Goal: Task Accomplishment & Management: Manage account settings

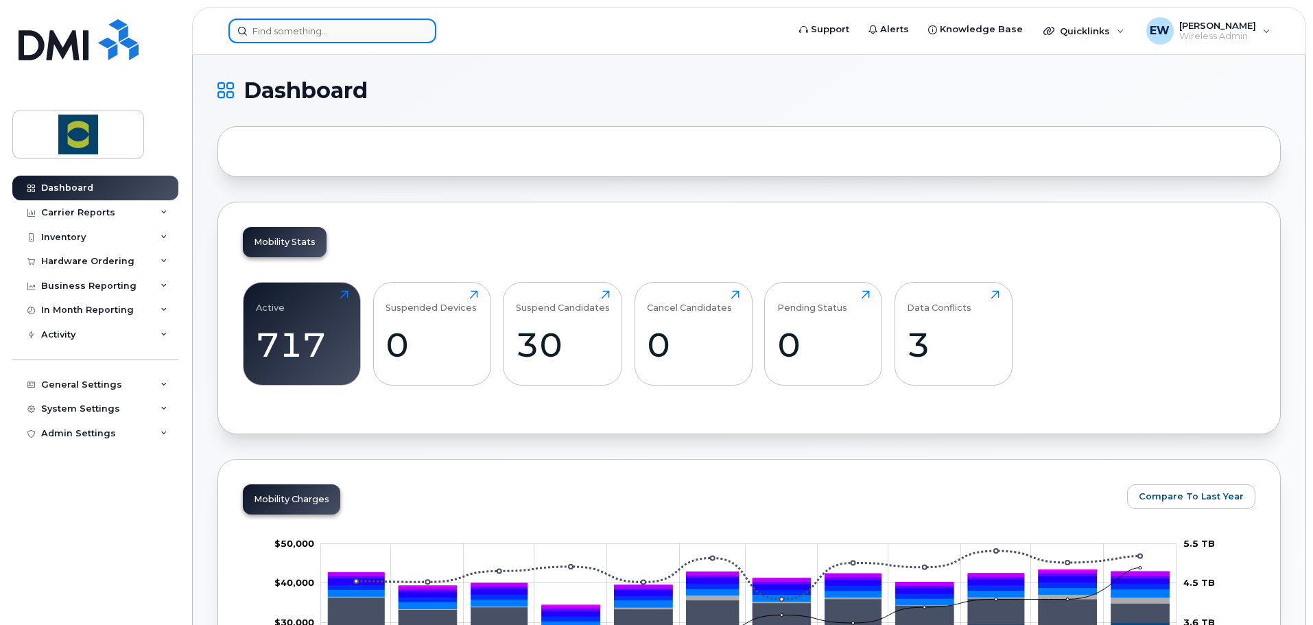
click at [297, 25] on input at bounding box center [332, 31] width 208 height 25
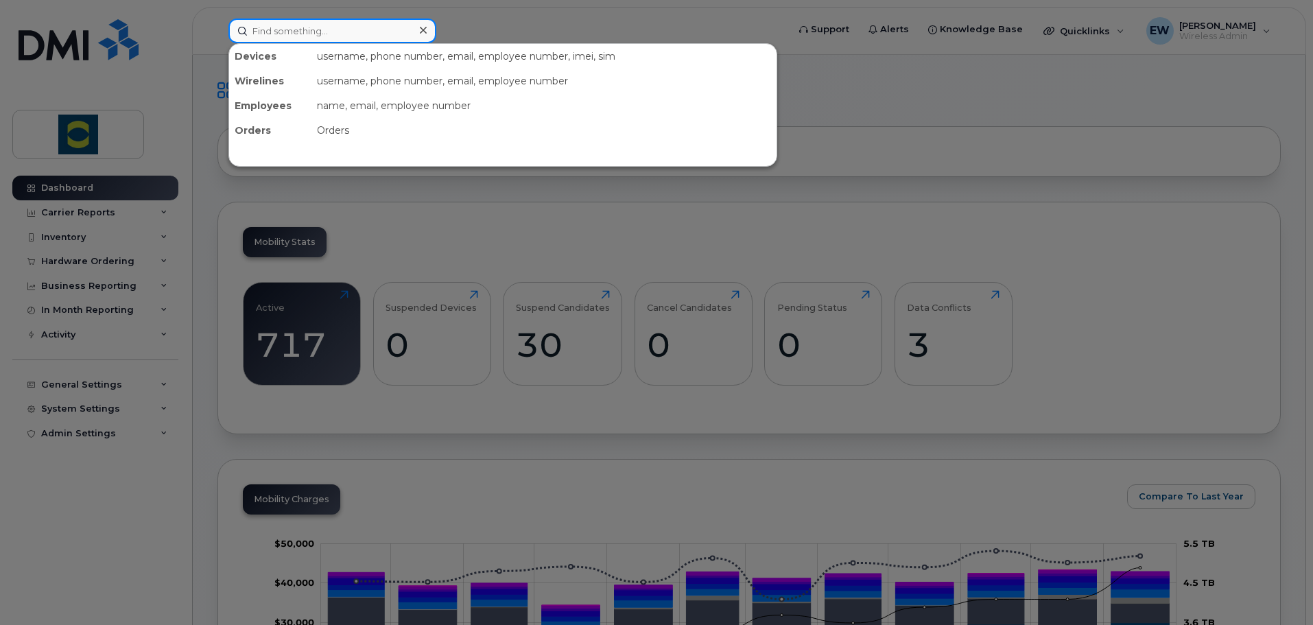
type input "y"
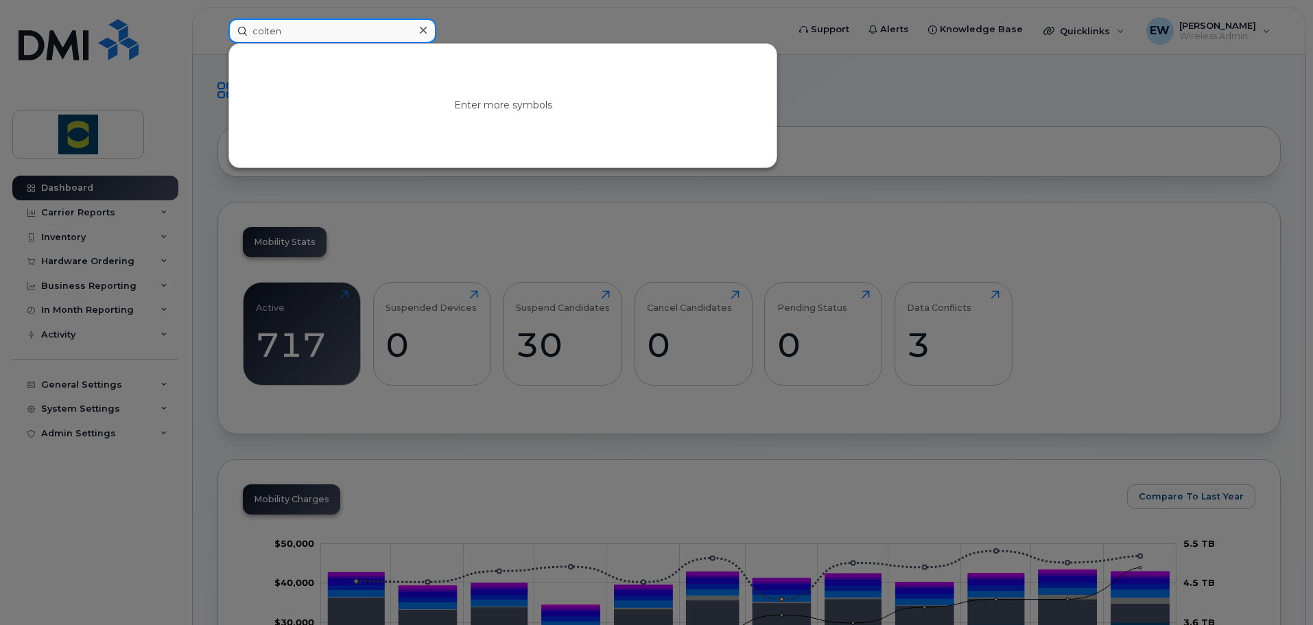
type input "colten"
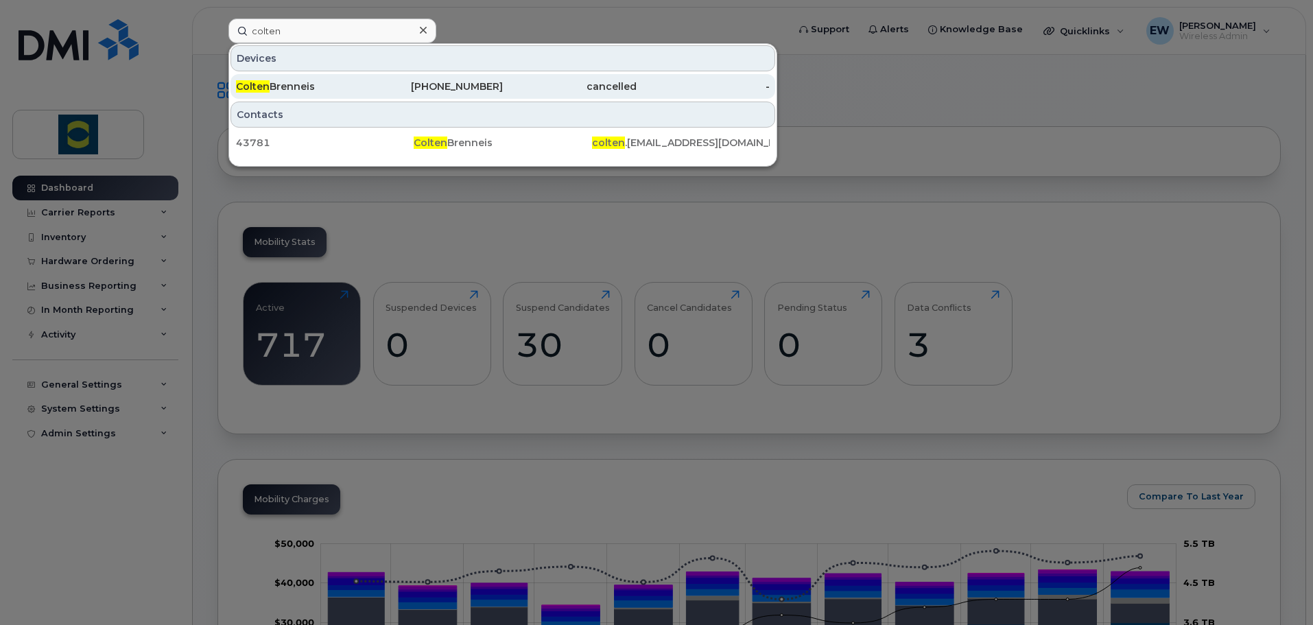
click at [386, 91] on div "431-323-7408" at bounding box center [437, 87] width 134 height 14
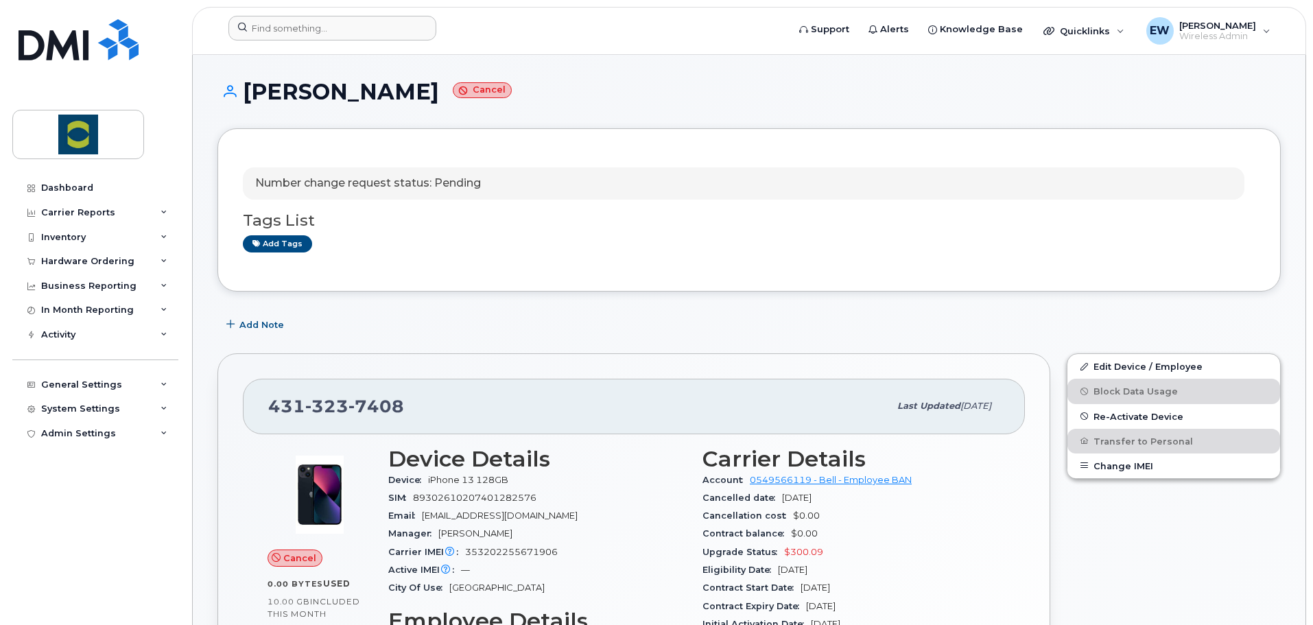
click at [335, 41] on div at bounding box center [503, 31] width 572 height 30
click at [319, 35] on input at bounding box center [332, 28] width 208 height 25
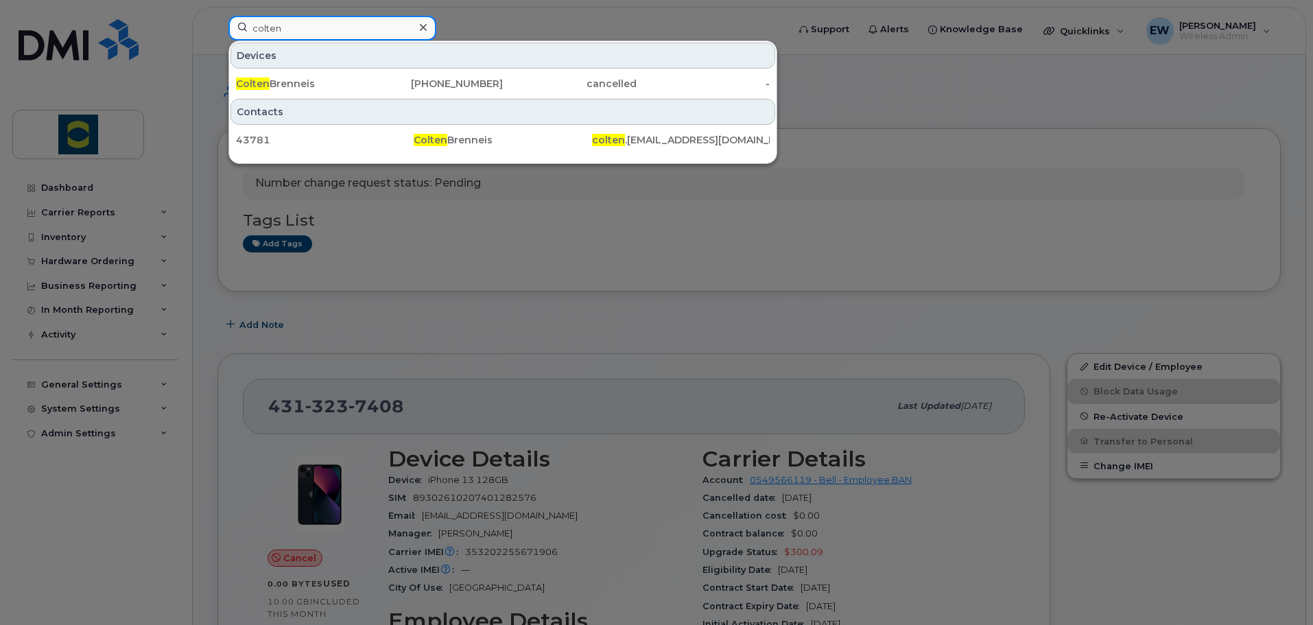
drag, startPoint x: 303, startPoint y: 31, endPoint x: 186, endPoint y: 47, distance: 118.5
click at [217, 46] on div "colten Devices Colten Brenneis 431-323-7408 cancelled - Contacts 43781 Colten B…" at bounding box center [503, 31] width 572 height 30
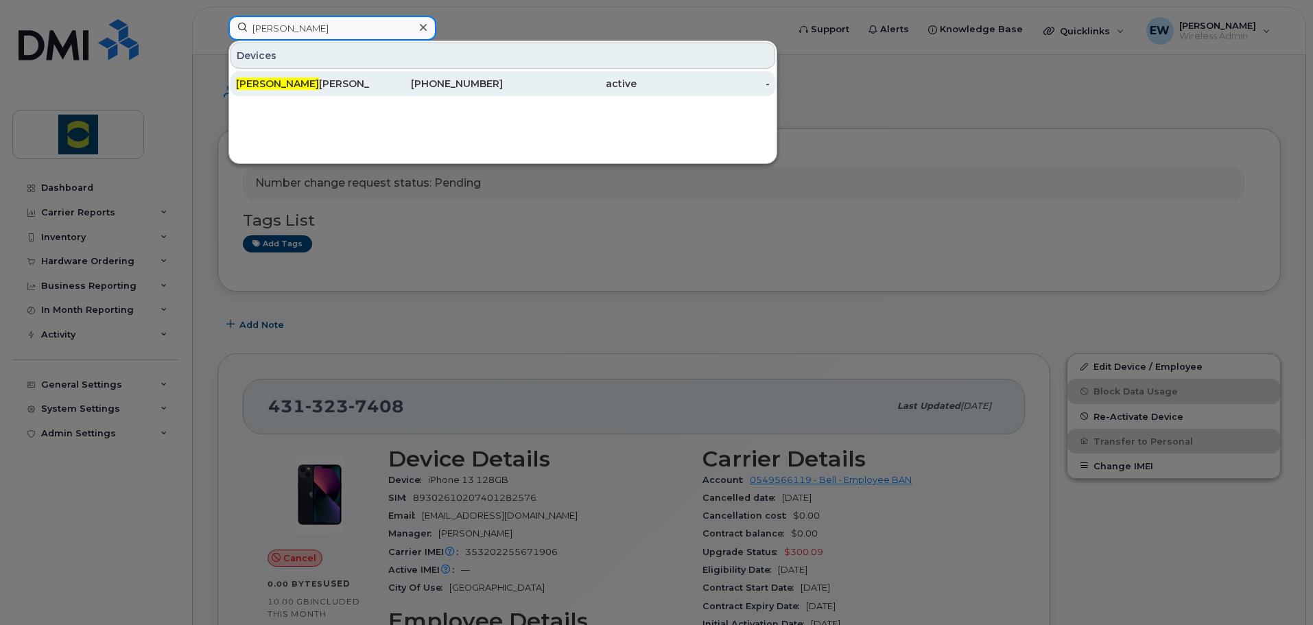
type input "ysenia"
click at [342, 86] on div "Ysenia Victoria Silva Guillen" at bounding box center [303, 84] width 134 height 14
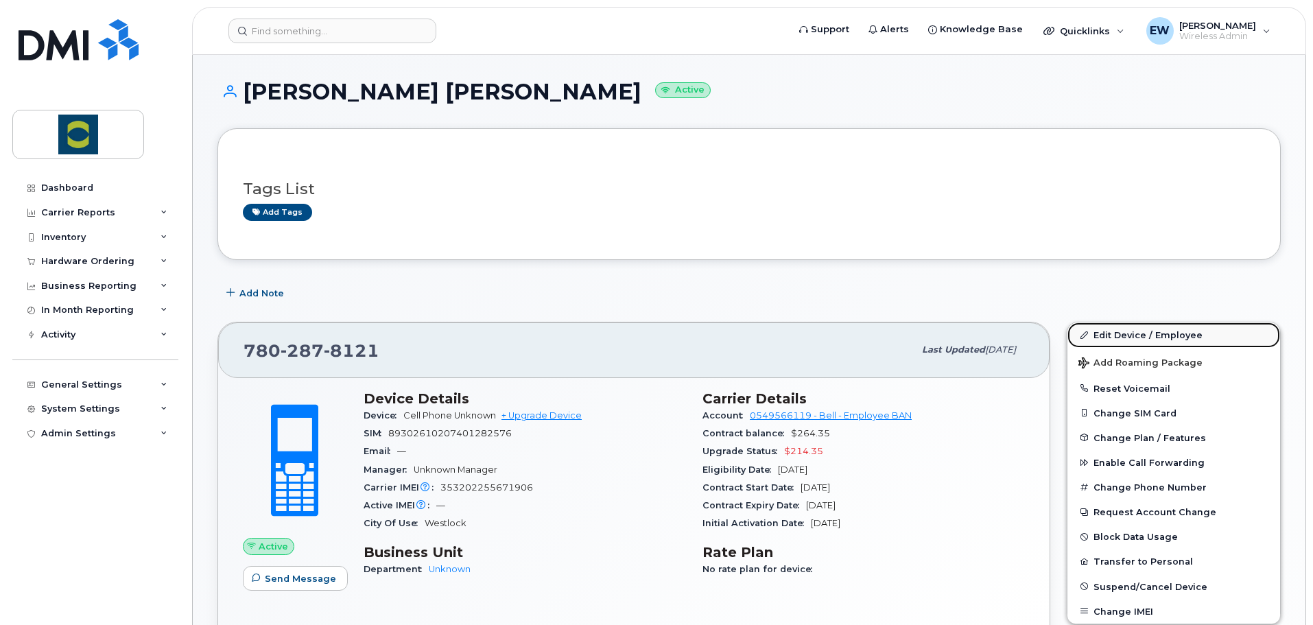
click at [1113, 331] on link "Edit Device / Employee" at bounding box center [1174, 334] width 213 height 25
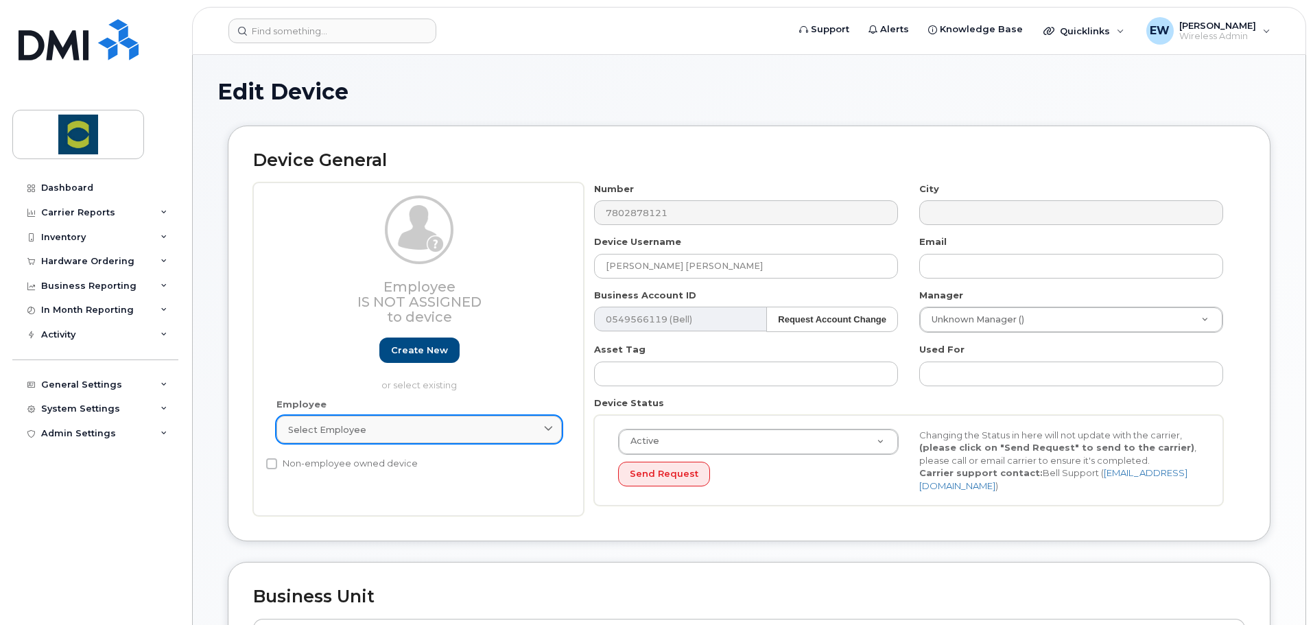
click at [336, 427] on span "Select employee" at bounding box center [327, 429] width 78 height 13
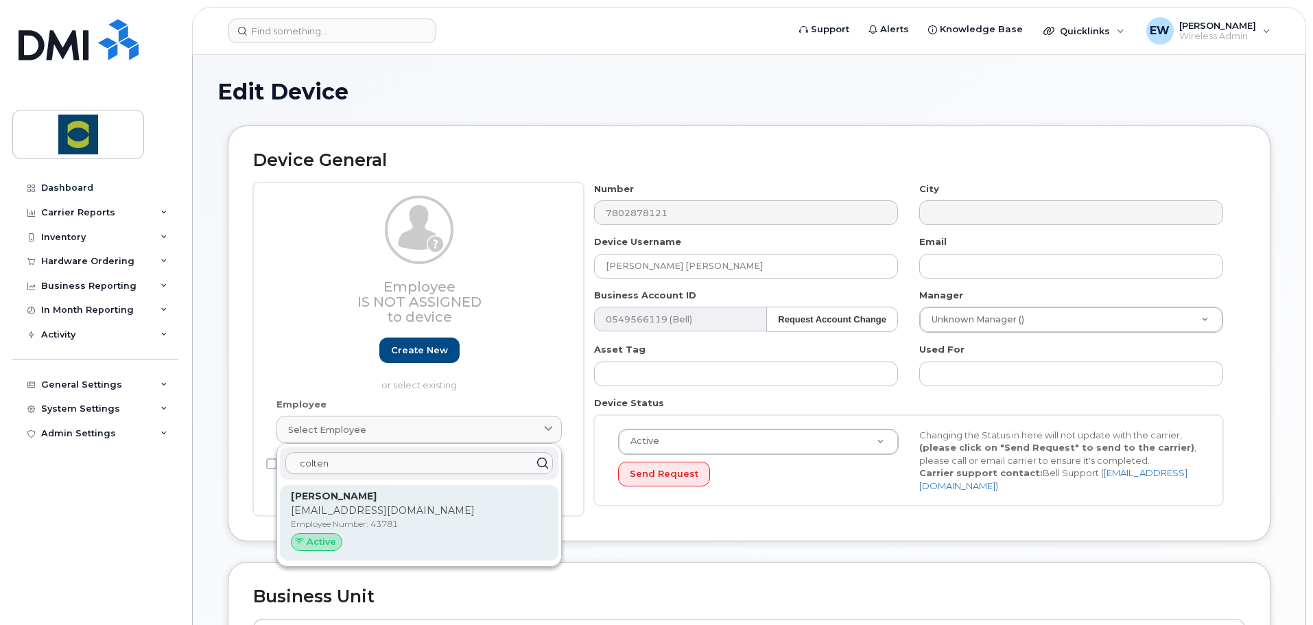
type input "colten"
click at [375, 504] on div "Colten Brenneis colten.brenneis@trouwnutrition.com Employee Number: 43781 Active" at bounding box center [419, 522] width 257 height 67
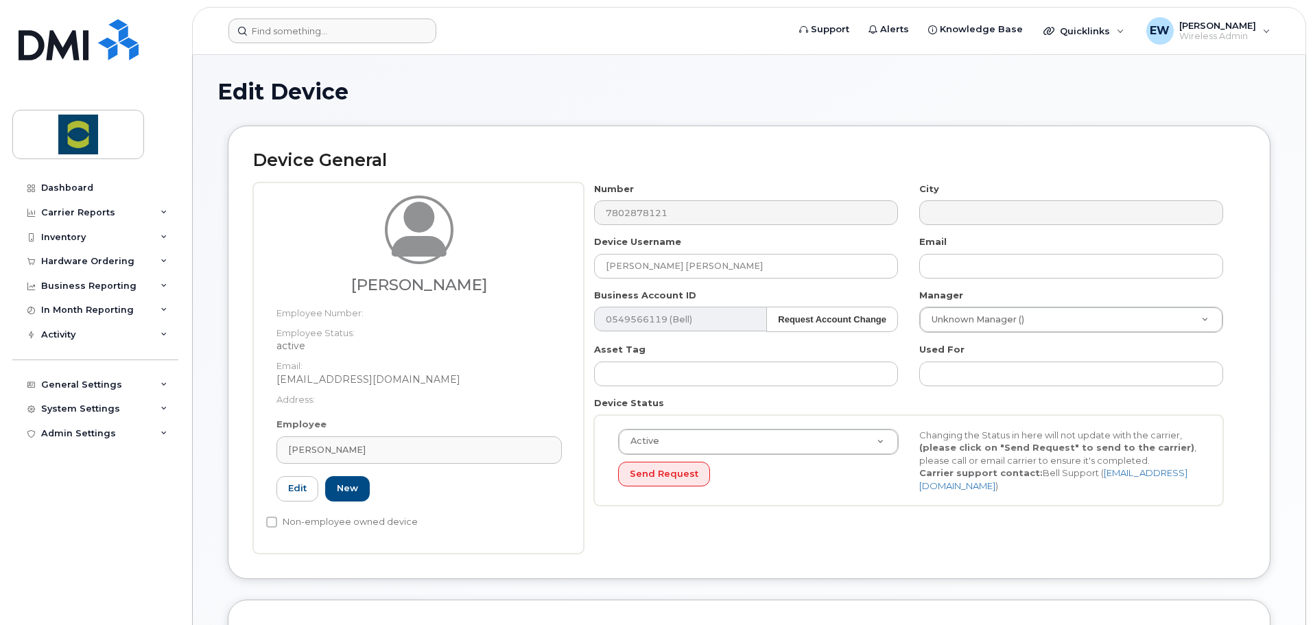
type input "43781"
type input "[PERSON_NAME]"
type input "colten.brenneis@trouwnutrition.com"
type input "24380266"
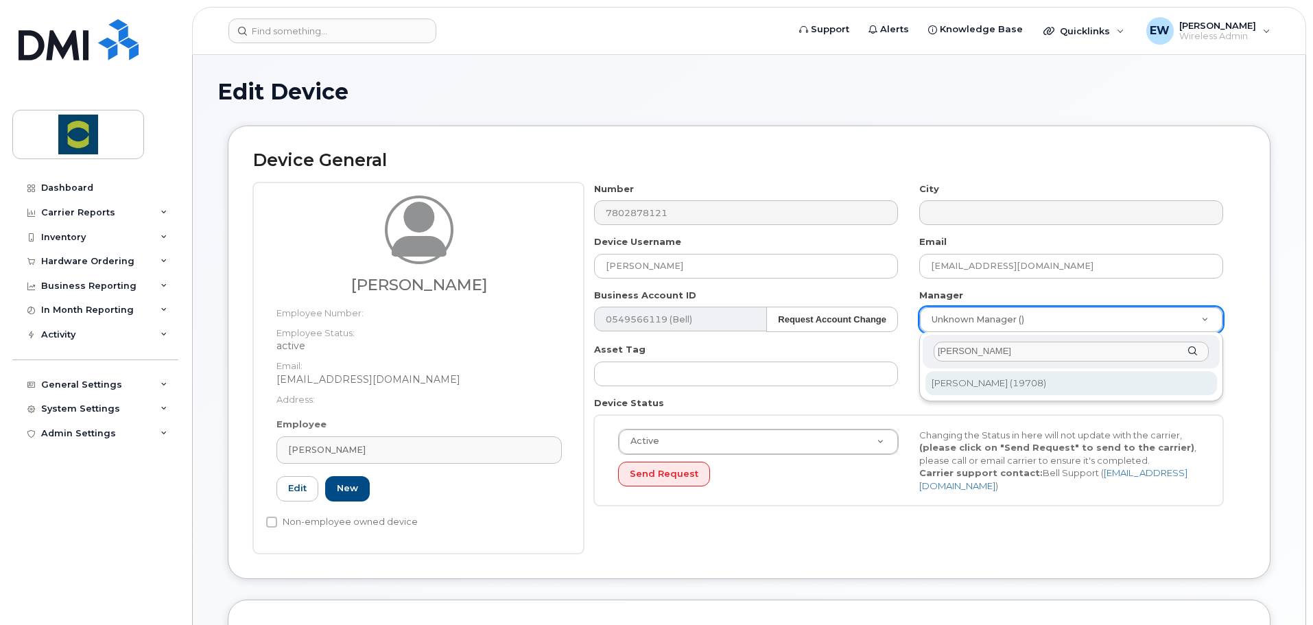
type input "tyson"
type input "1985544"
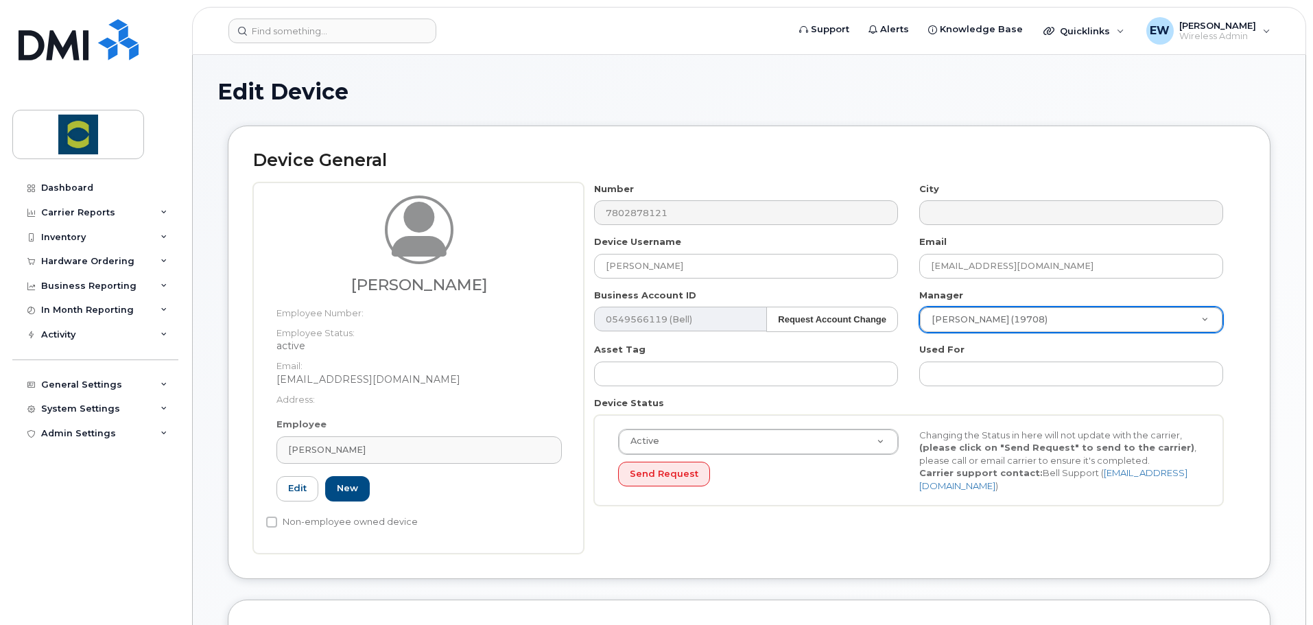
click at [895, 519] on div "Number 7802878121 City Device Username Colten Brenneis Email colten.brenneis@tr…" at bounding box center [914, 368] width 661 height 371
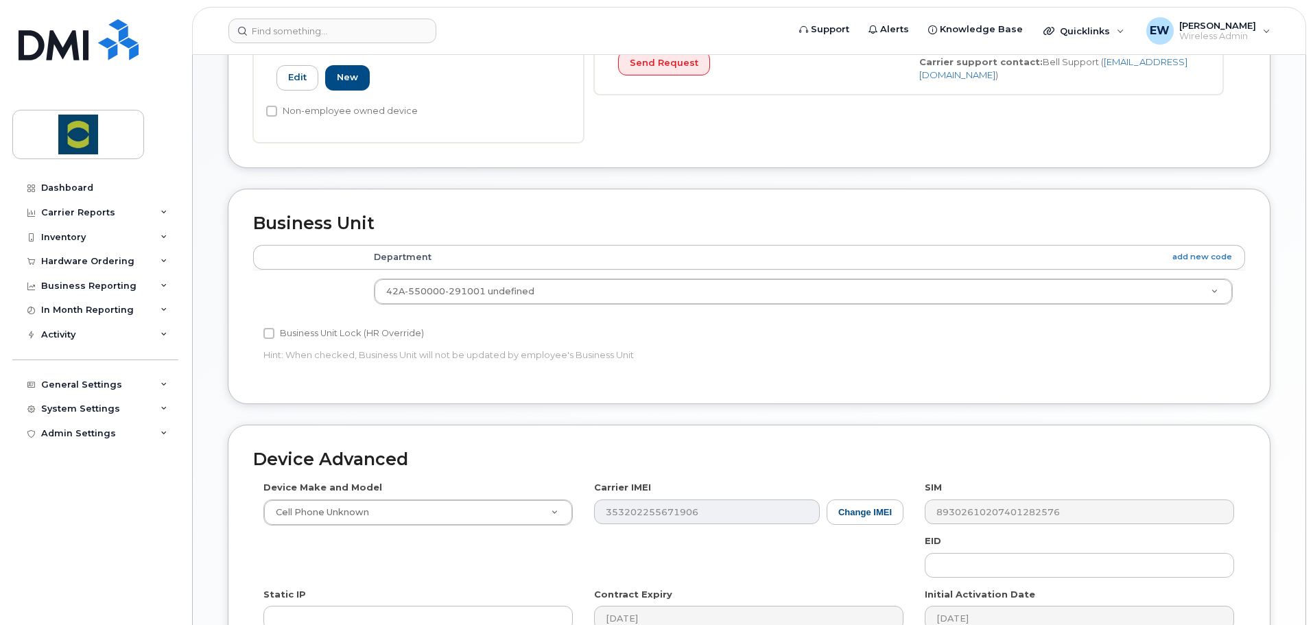
scroll to position [412, 0]
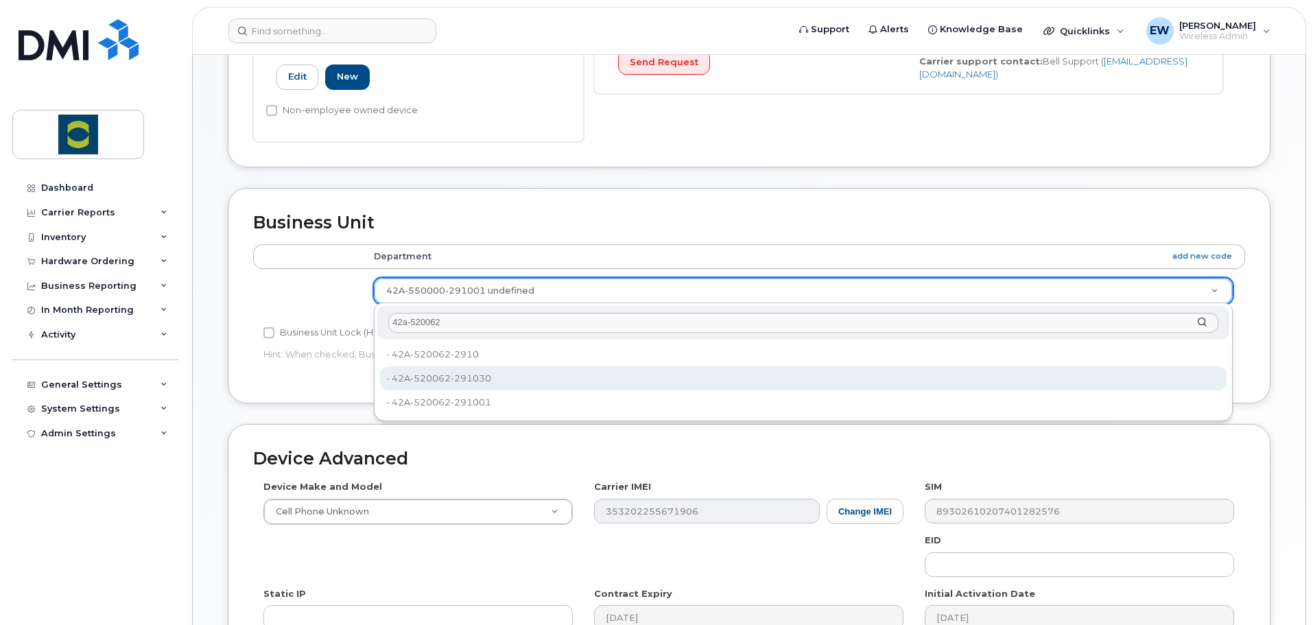
type input "42a-520062"
type input "24380183"
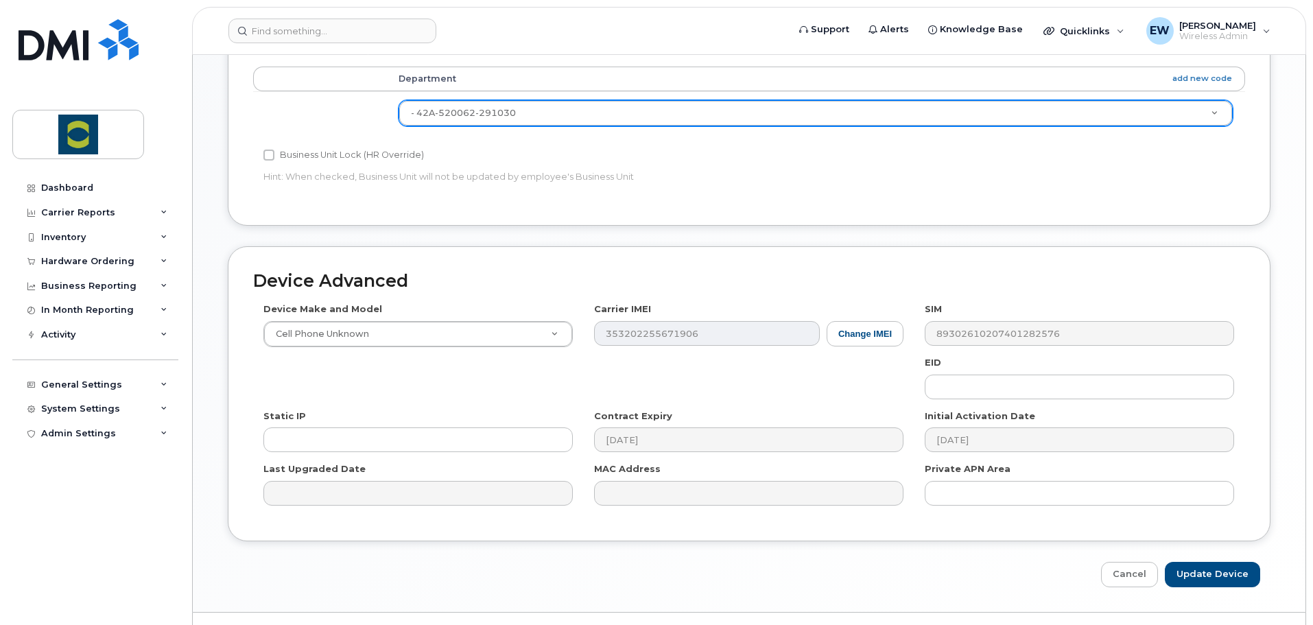
scroll to position [620, 0]
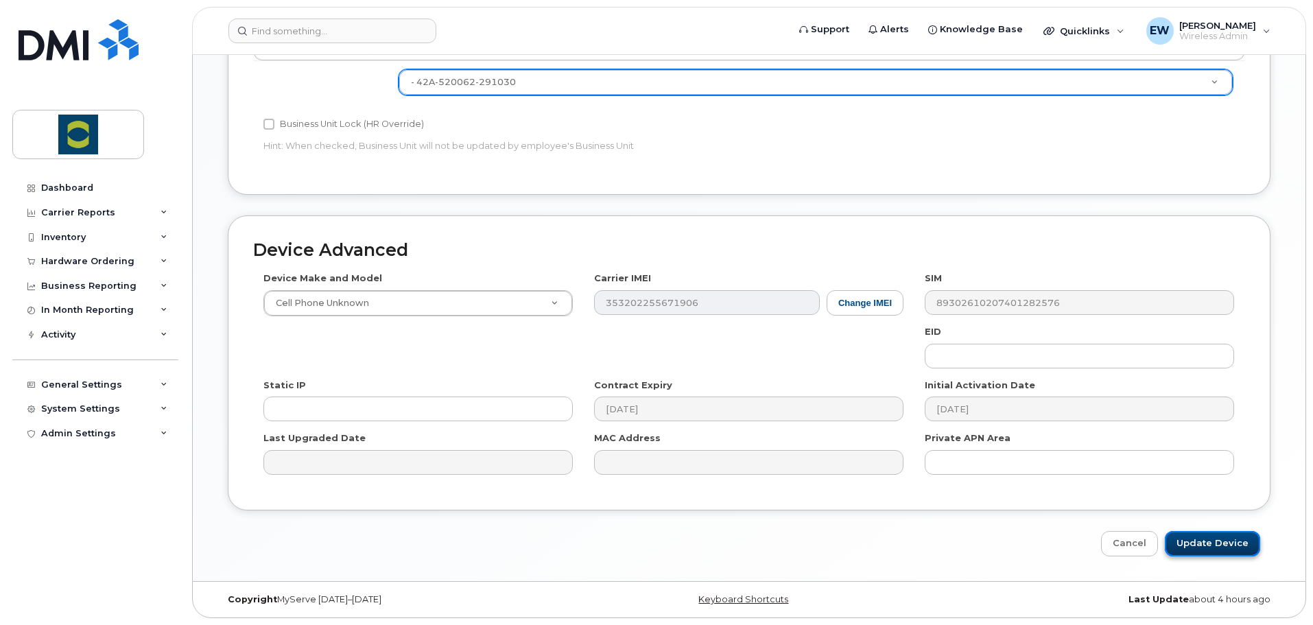
click at [1188, 541] on input "Update Device" at bounding box center [1212, 543] width 95 height 25
type input "Saving..."
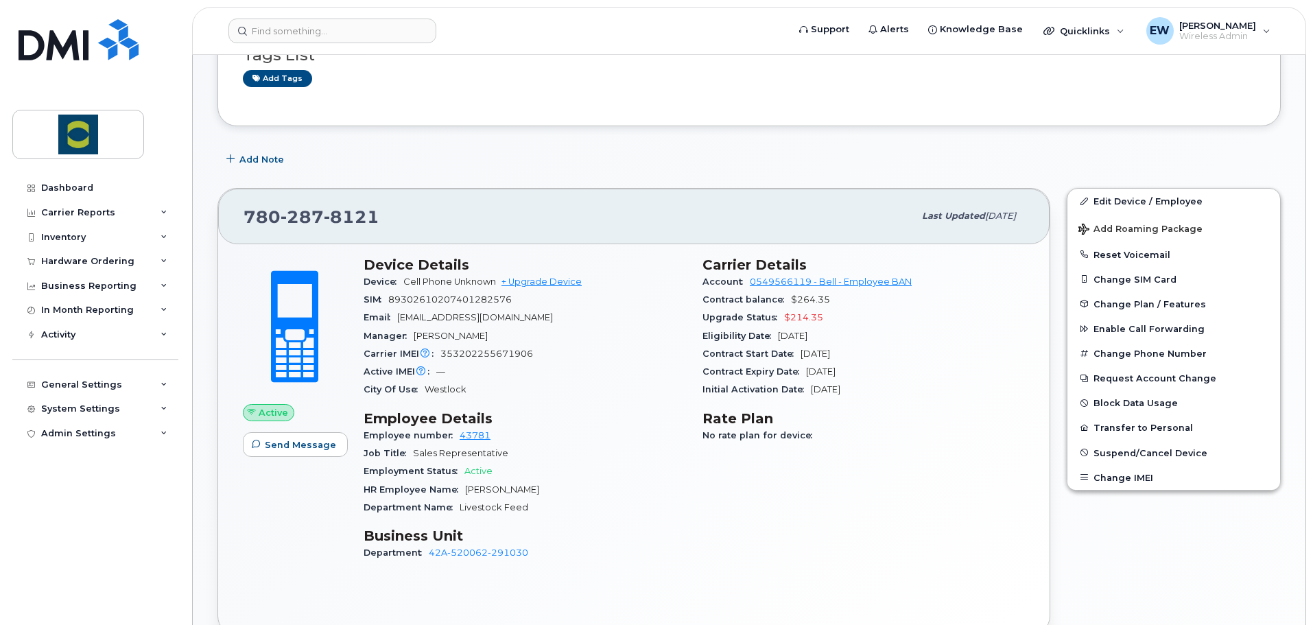
scroll to position [274, 0]
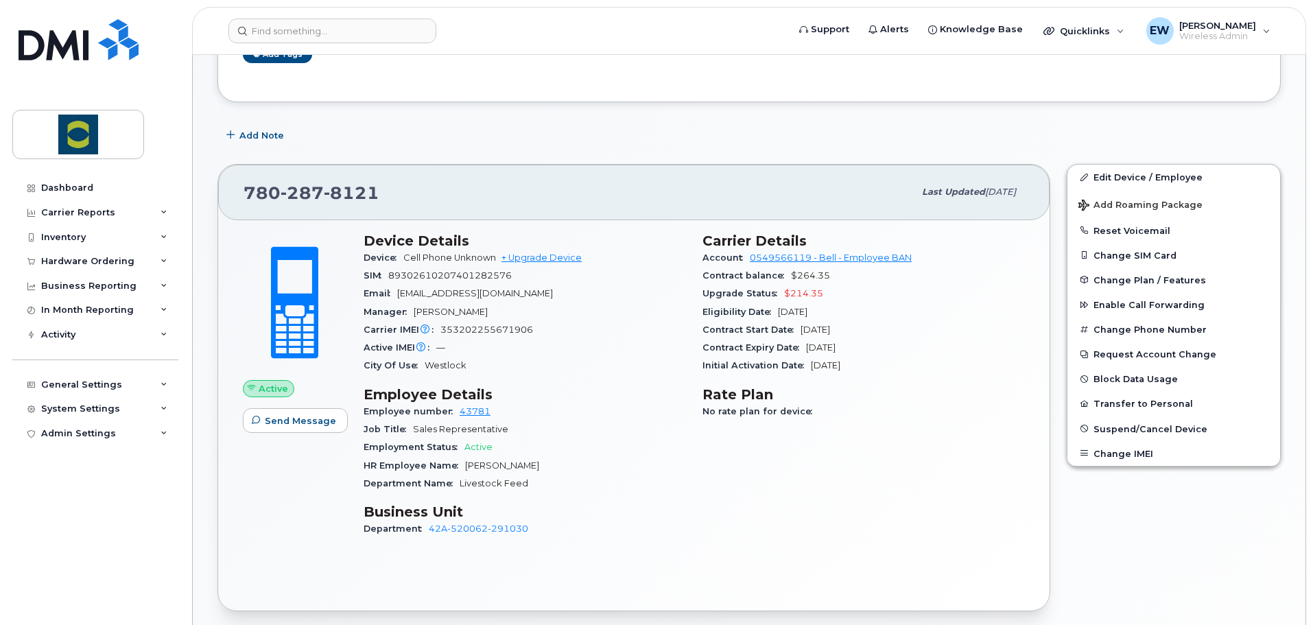
drag, startPoint x: 639, startPoint y: 460, endPoint x: 572, endPoint y: 509, distance: 83.0
click at [639, 460] on div "HR Employee Name Colten Brenneis" at bounding box center [525, 466] width 322 height 18
click at [649, 515] on h3 "Business Unit" at bounding box center [525, 512] width 322 height 16
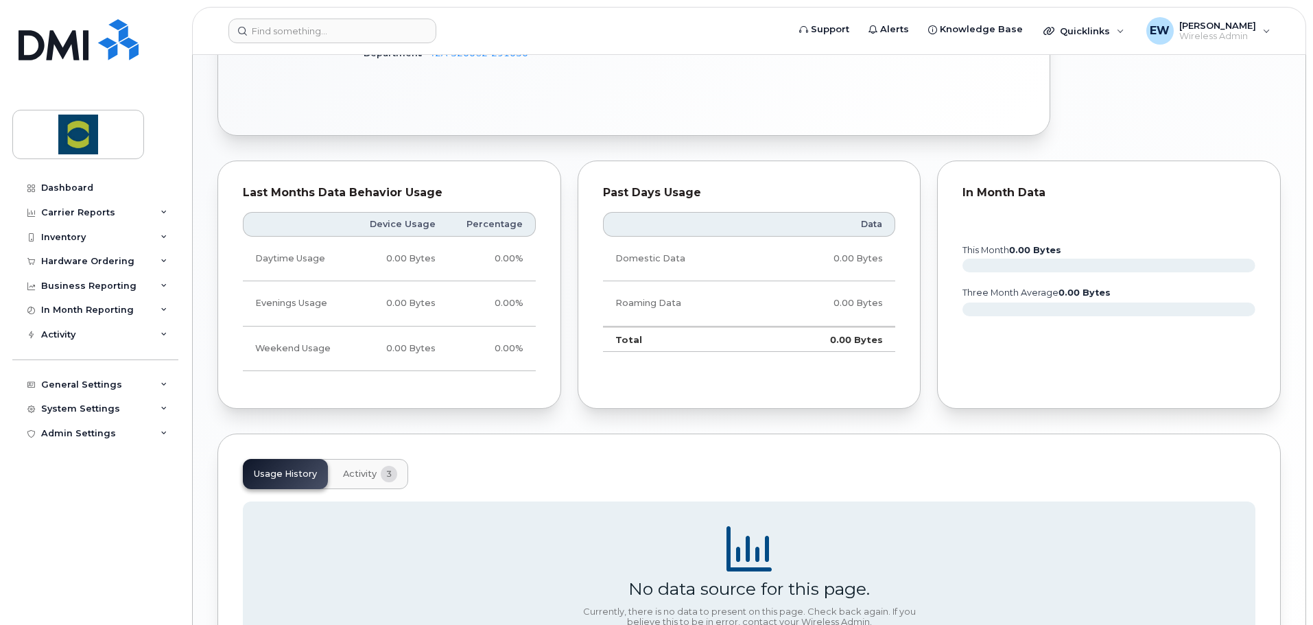
scroll to position [412, 0]
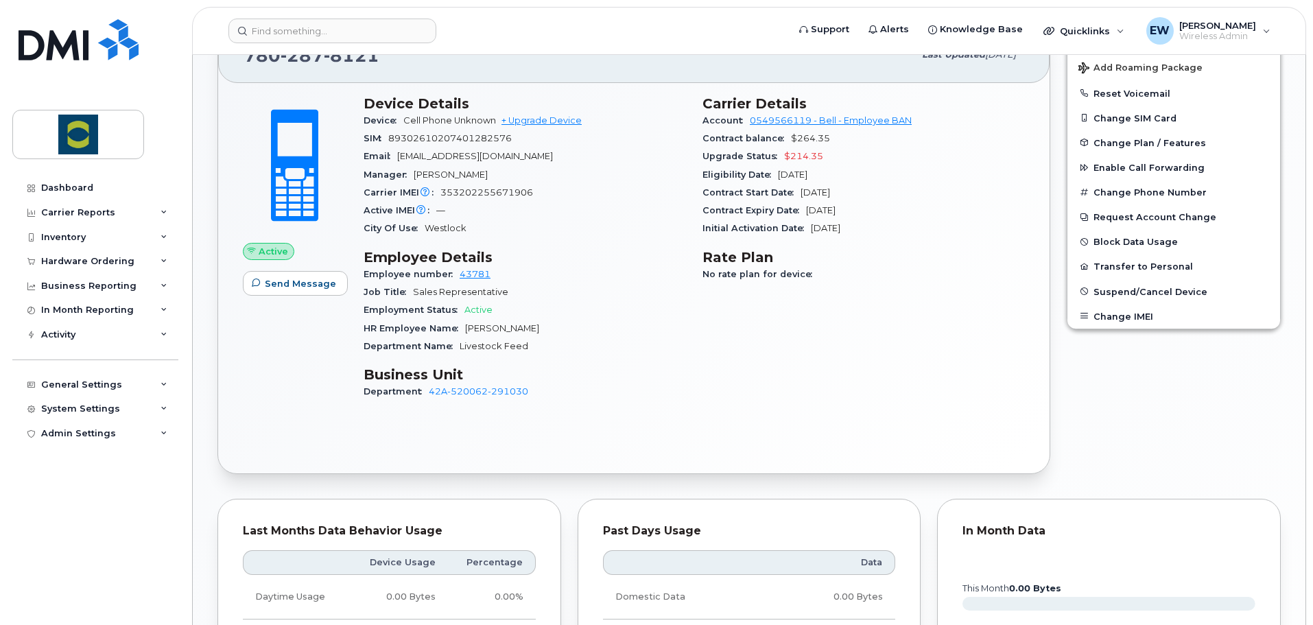
click at [570, 411] on div "Device Details Device Cell Phone Unknown + Upgrade Device SIM 89302610207401282…" at bounding box center [524, 253] width 339 height 333
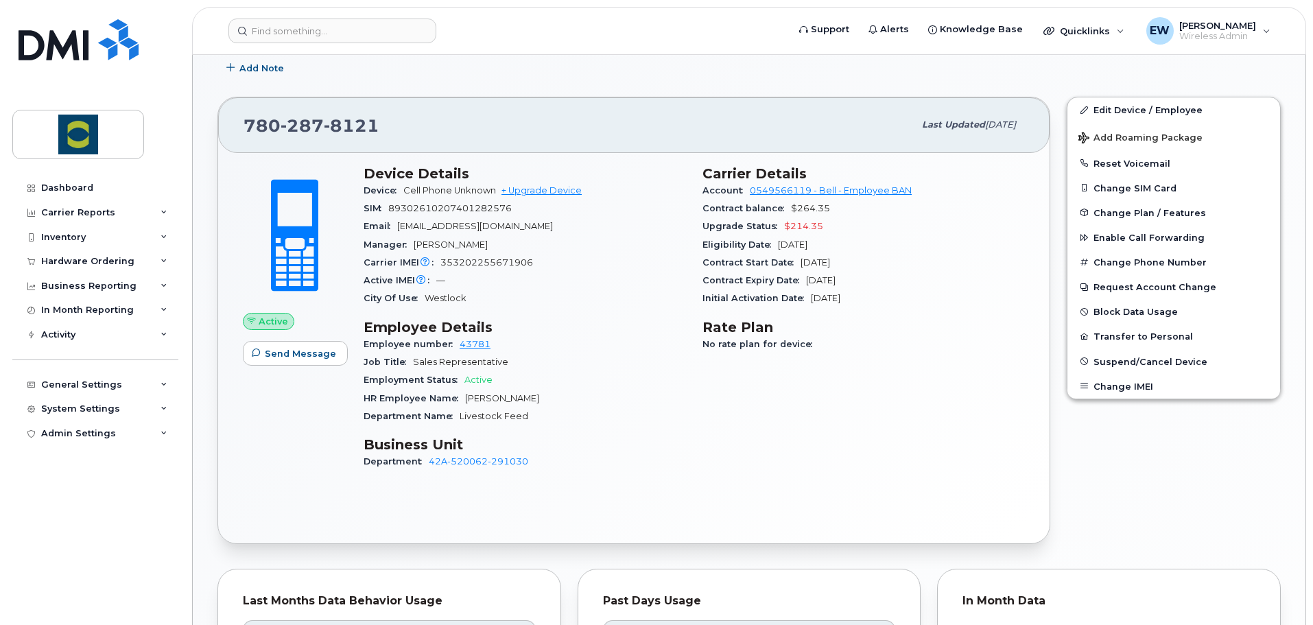
scroll to position [206, 0]
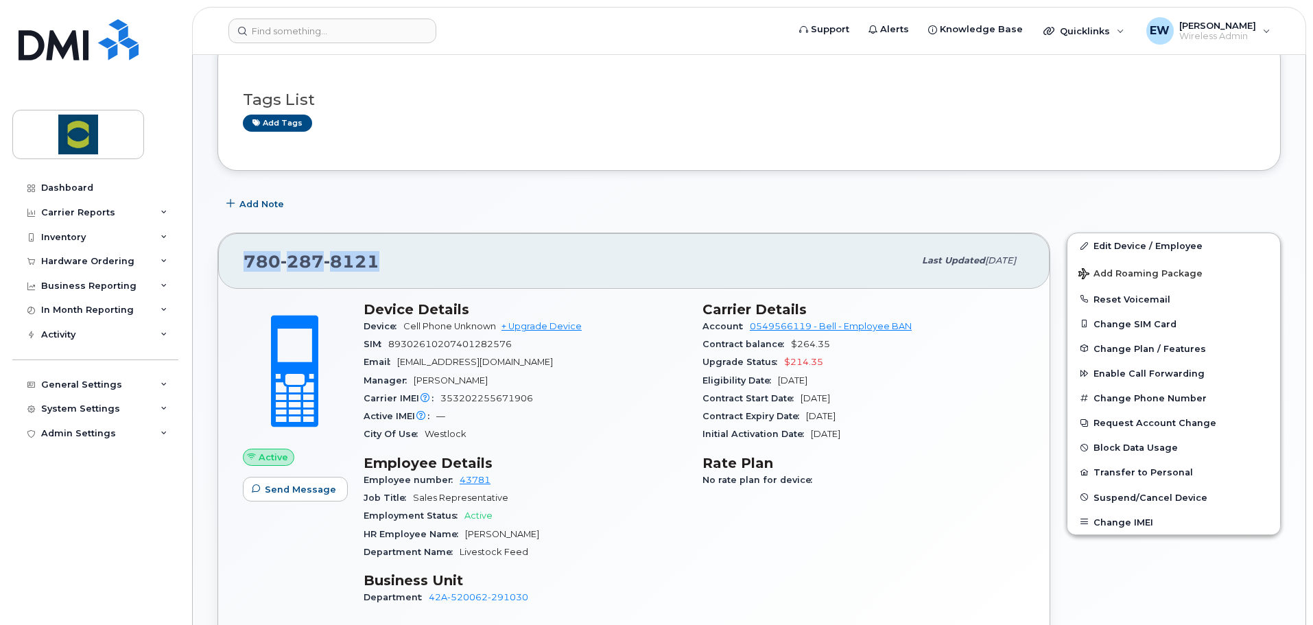
drag, startPoint x: 375, startPoint y: 271, endPoint x: 248, endPoint y: 268, distance: 127.0
click at [248, 268] on span "780 287 8121" at bounding box center [312, 261] width 136 height 21
copy span "780 287 8121"
click at [530, 425] on div "City Of Use Westlock" at bounding box center [525, 434] width 322 height 18
drag, startPoint x: 510, startPoint y: 344, endPoint x: 391, endPoint y: 346, distance: 119.4
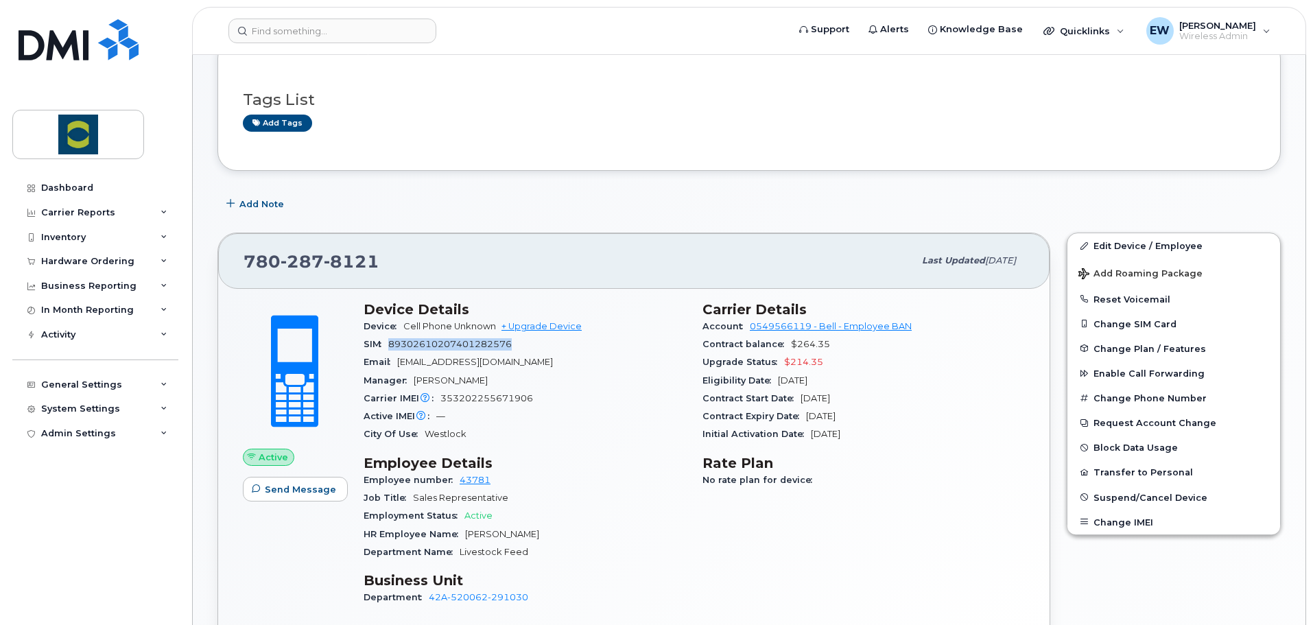
click at [391, 346] on span "89302610207401282576" at bounding box center [449, 344] width 123 height 10
click at [394, 346] on span "89302610207401282576" at bounding box center [449, 344] width 123 height 10
drag, startPoint x: 390, startPoint y: 344, endPoint x: 508, endPoint y: 348, distance: 117.4
click at [508, 348] on span "89302610207401282576" at bounding box center [449, 344] width 123 height 10
click at [517, 345] on div "SIM 89302610207401282576" at bounding box center [525, 345] width 322 height 18
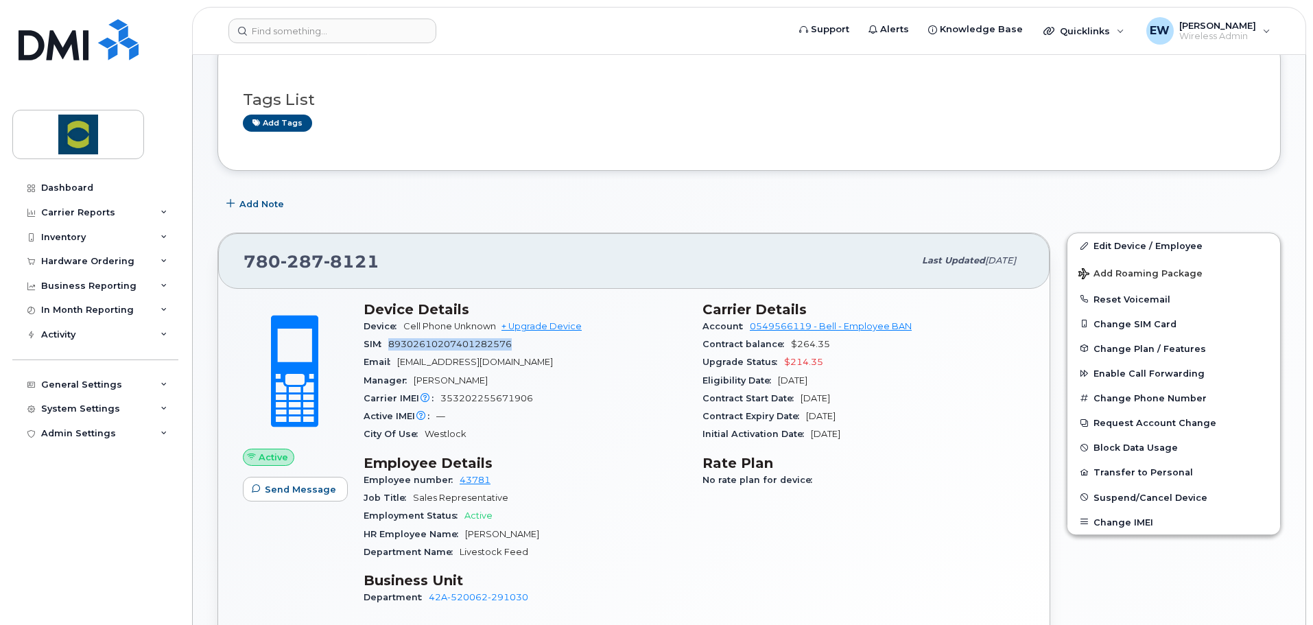
drag, startPoint x: 515, startPoint y: 345, endPoint x: 389, endPoint y: 339, distance: 126.4
click at [389, 339] on div "SIM 89302610207401282576" at bounding box center [525, 345] width 322 height 18
click at [394, 344] on span "89302610207401282576" at bounding box center [449, 344] width 123 height 10
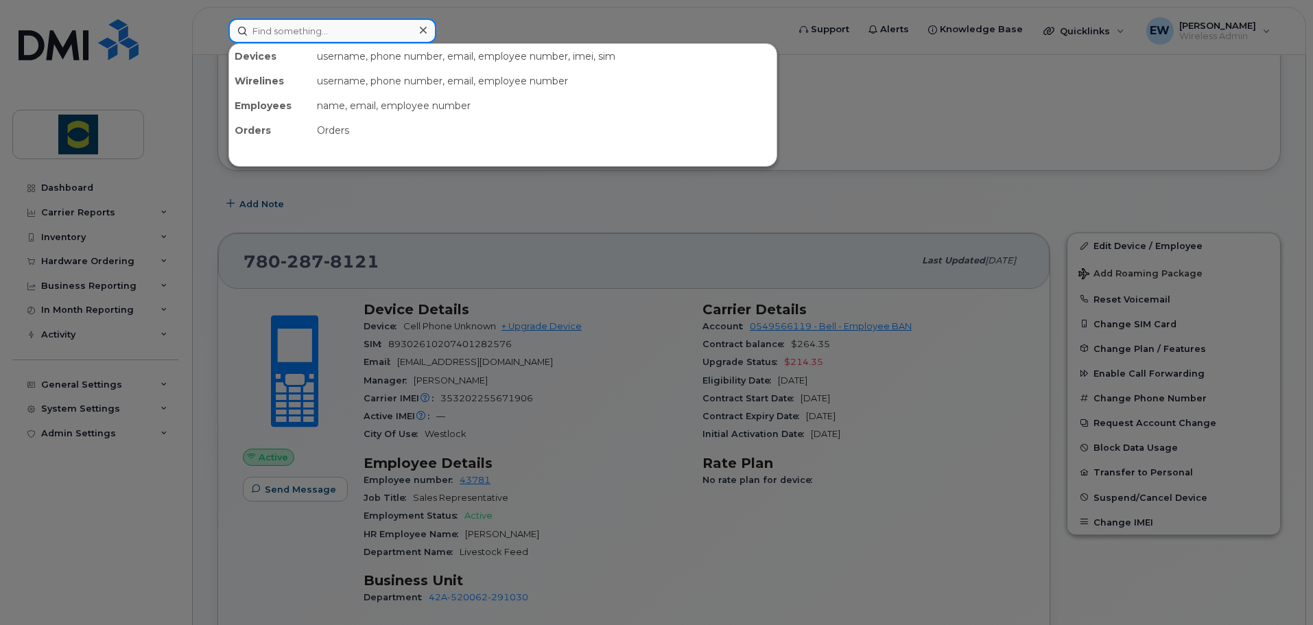
click at [288, 32] on input at bounding box center [332, 31] width 208 height 25
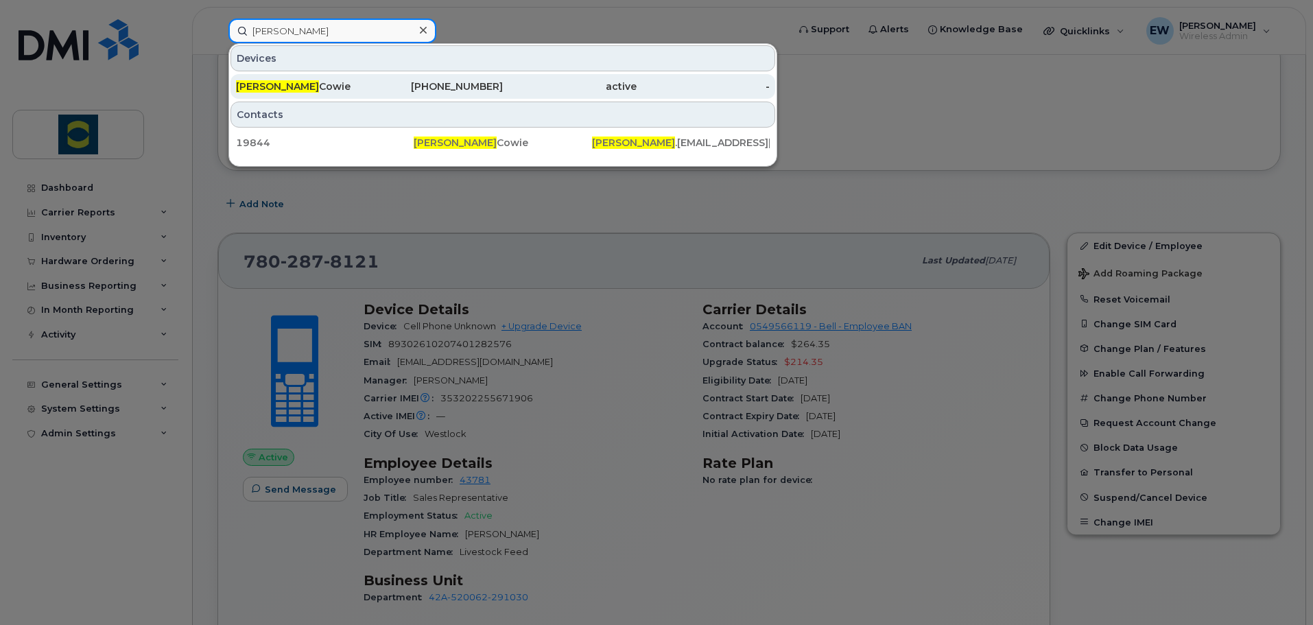
type input "laureen"
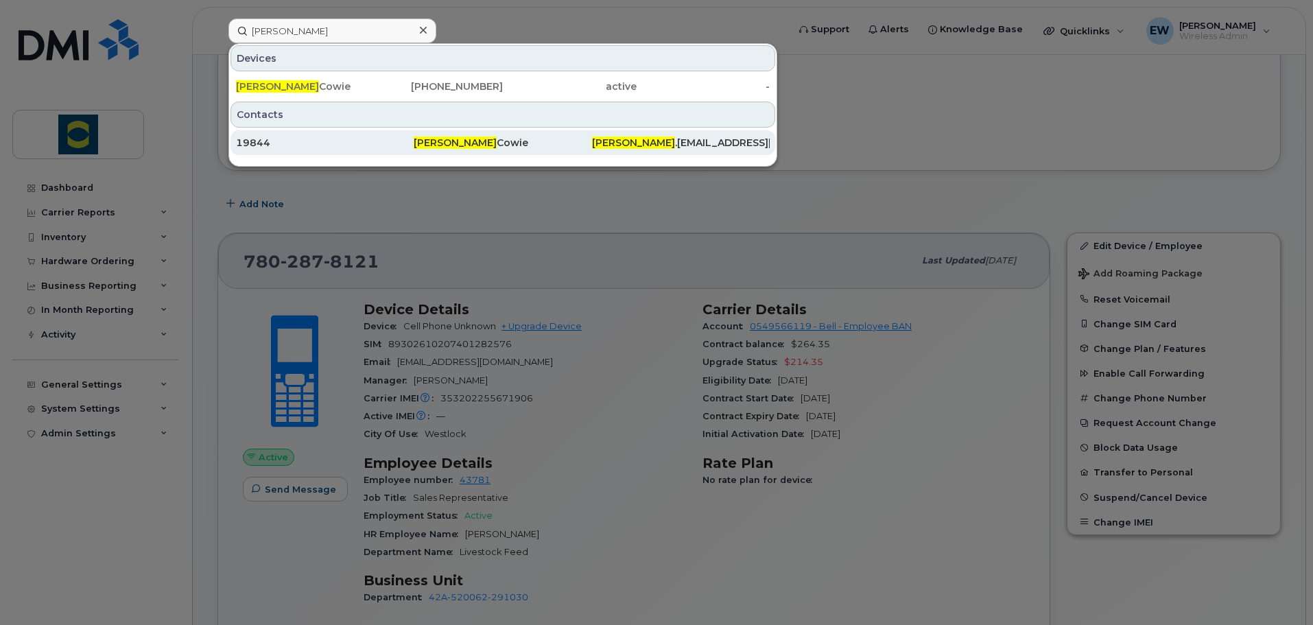
drag, startPoint x: 308, startPoint y: 91, endPoint x: 430, endPoint y: 147, distance: 134.5
click at [308, 91] on div "Laureen Cowie" at bounding box center [303, 87] width 134 height 14
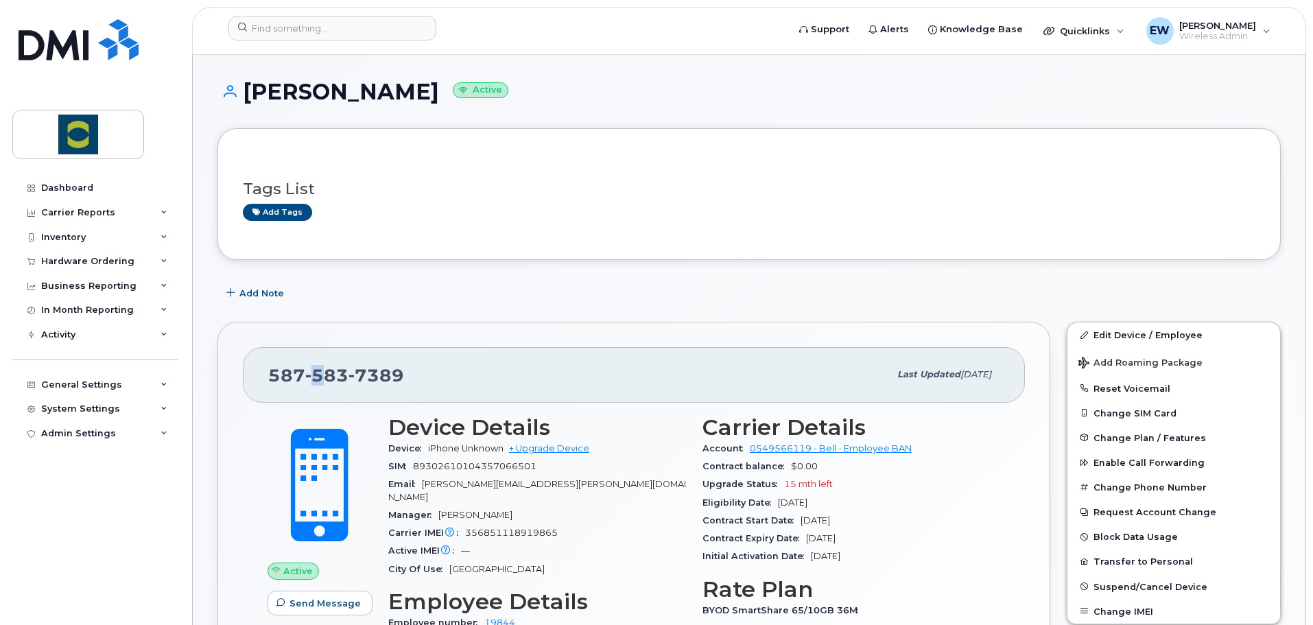
drag, startPoint x: 313, startPoint y: 377, endPoint x: 321, endPoint y: 377, distance: 8.3
click at [321, 377] on span "583" at bounding box center [326, 375] width 43 height 21
click at [305, 370] on span "583" at bounding box center [326, 375] width 43 height 21
click at [300, 378] on span "[PHONE_NUMBER]" at bounding box center [336, 375] width 136 height 21
drag, startPoint x: 313, startPoint y: 377, endPoint x: 331, endPoint y: 377, distance: 17.8
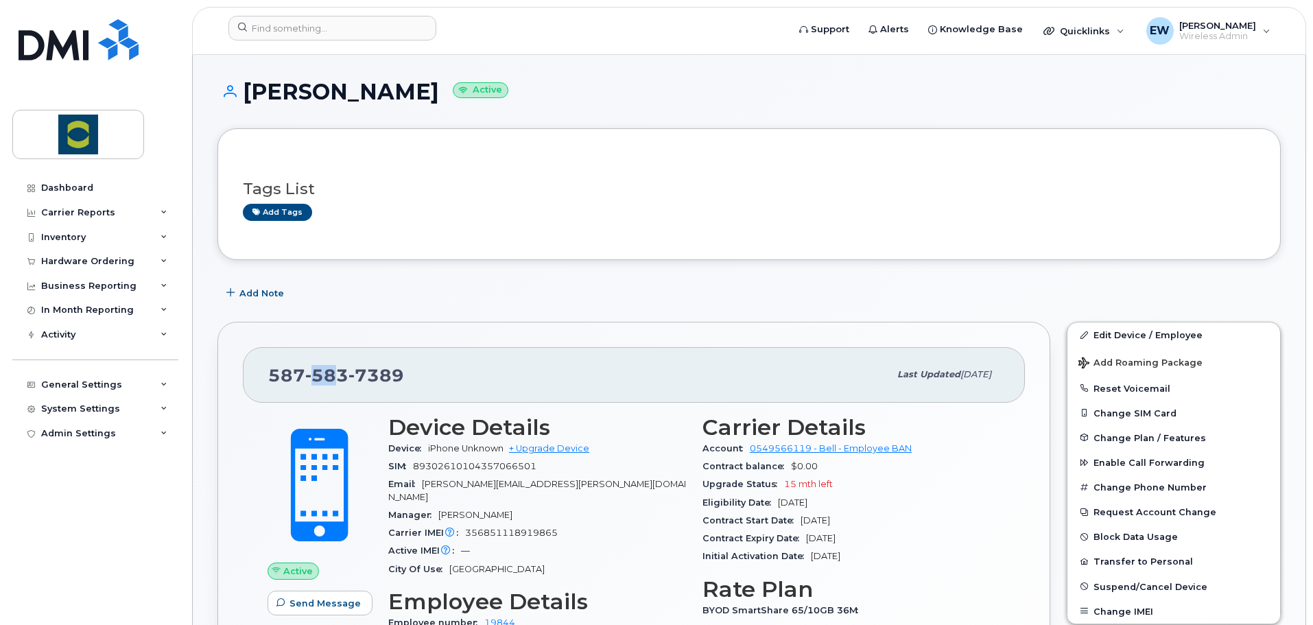
click at [331, 377] on span "583" at bounding box center [326, 375] width 43 height 21
click at [340, 380] on span "583" at bounding box center [326, 375] width 43 height 21
click at [343, 376] on span "583" at bounding box center [326, 375] width 43 height 21
drag, startPoint x: 344, startPoint y: 378, endPoint x: 319, endPoint y: 377, distance: 25.4
click at [319, 377] on span "583" at bounding box center [326, 375] width 43 height 21
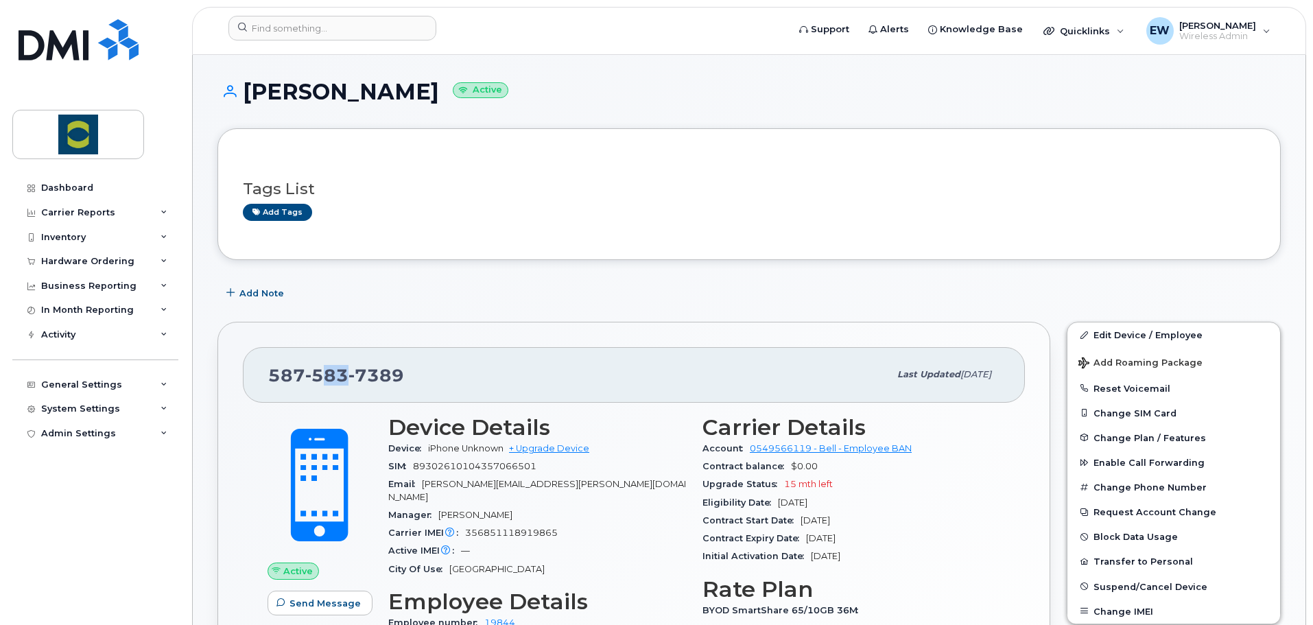
click at [317, 377] on span "583" at bounding box center [326, 375] width 43 height 21
drag, startPoint x: 399, startPoint y: 377, endPoint x: 273, endPoint y: 369, distance: 125.8
click at [273, 369] on span "[PHONE_NUMBER]" at bounding box center [336, 375] width 136 height 21
copy span "[PHONE_NUMBER]"
